Goal: Book appointment/travel/reservation

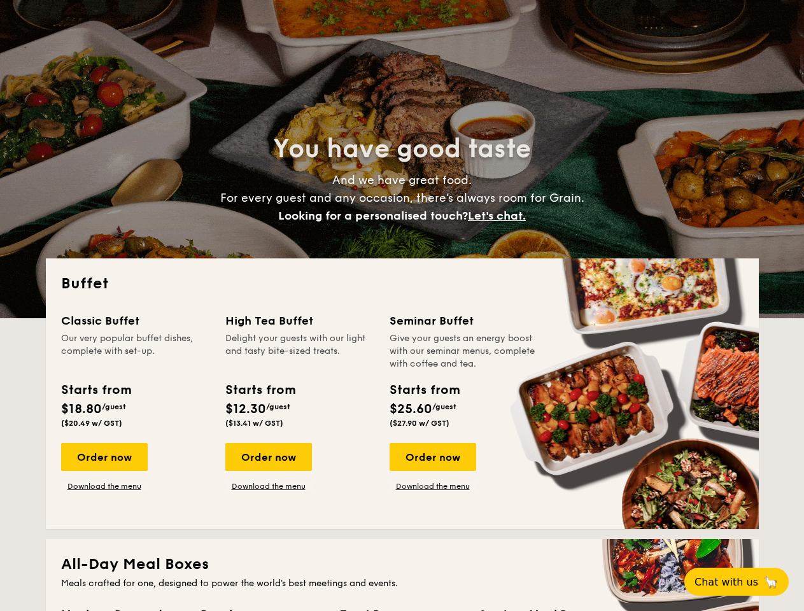
select select
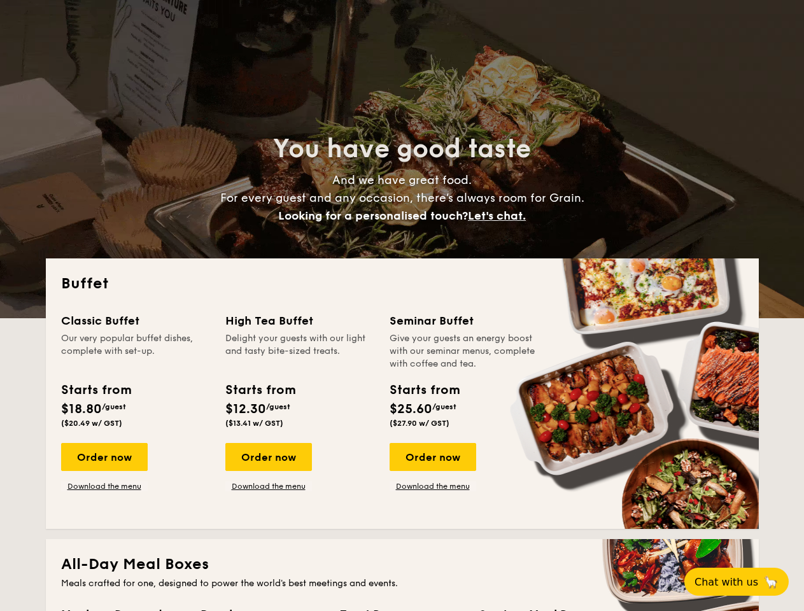
click at [401, 305] on div "Buffet Classic Buffet Our very popular buffet dishes, complete with set-up. Sta…" at bounding box center [402, 393] width 713 height 270
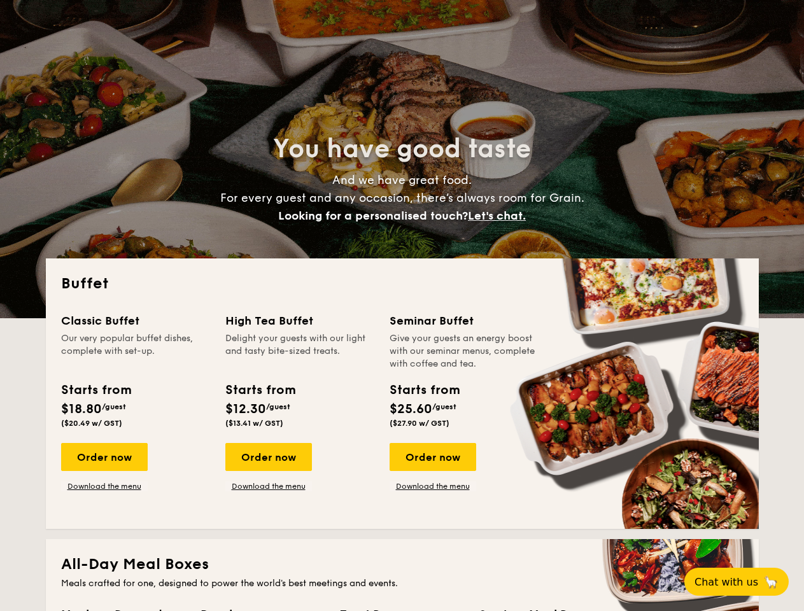
click at [500, 216] on span "Let's chat." at bounding box center [497, 216] width 58 height 14
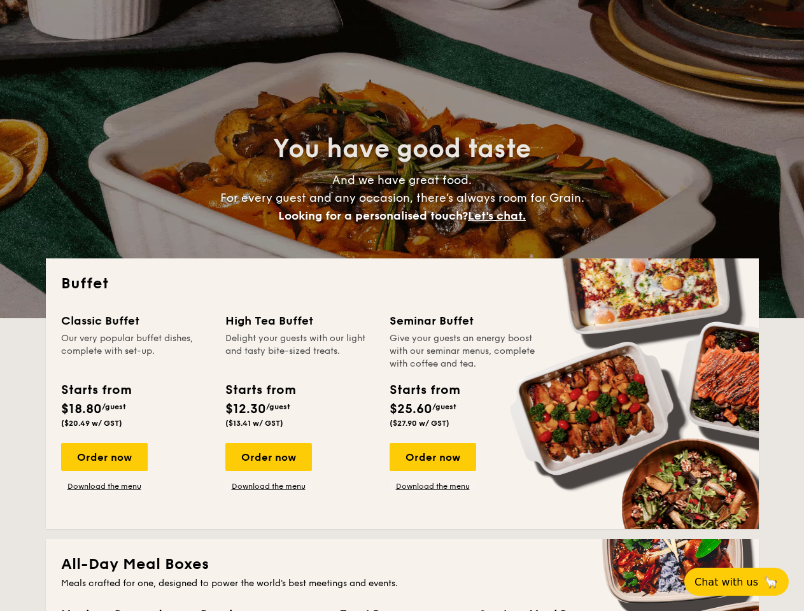
scroll to position [41, 0]
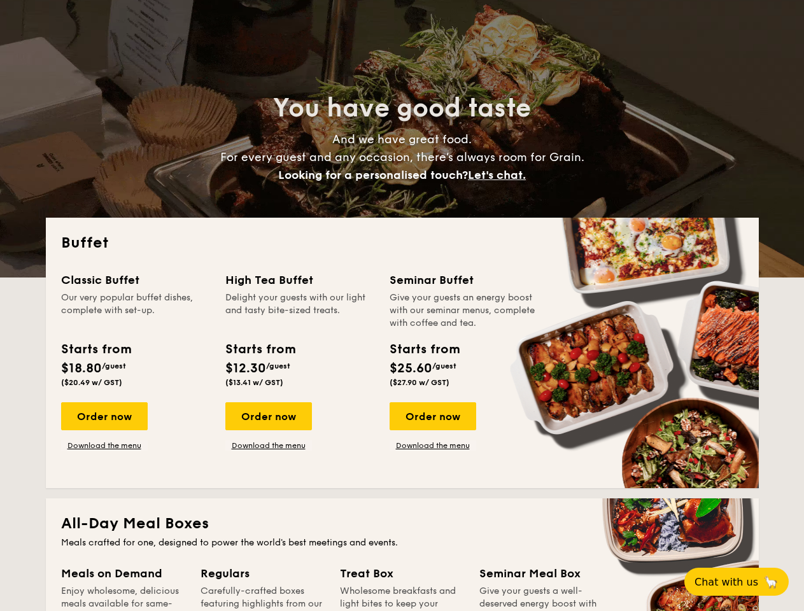
click at [743, 582] on span "Chat with us" at bounding box center [726, 582] width 64 height 12
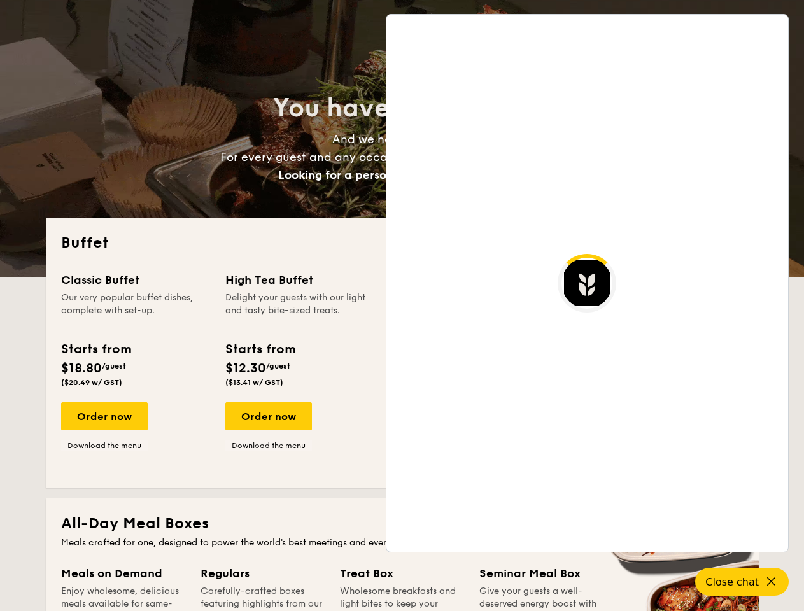
scroll to position [2059, 0]
